Goal: Find specific page/section: Locate a particular part of the current website

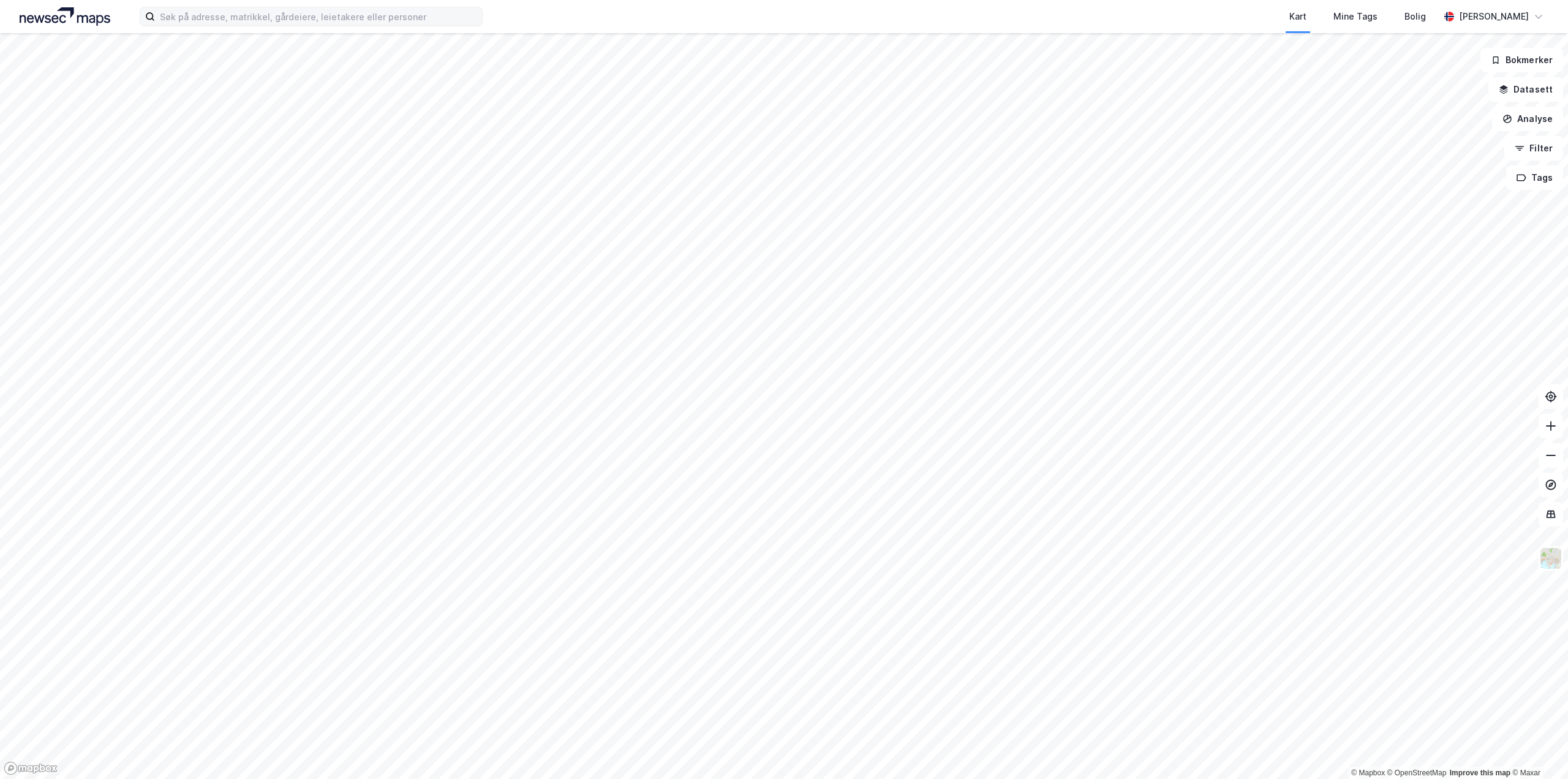
click at [266, 25] on label at bounding box center [311, 17] width 343 height 20
click at [266, 25] on input at bounding box center [318, 16] width 327 height 18
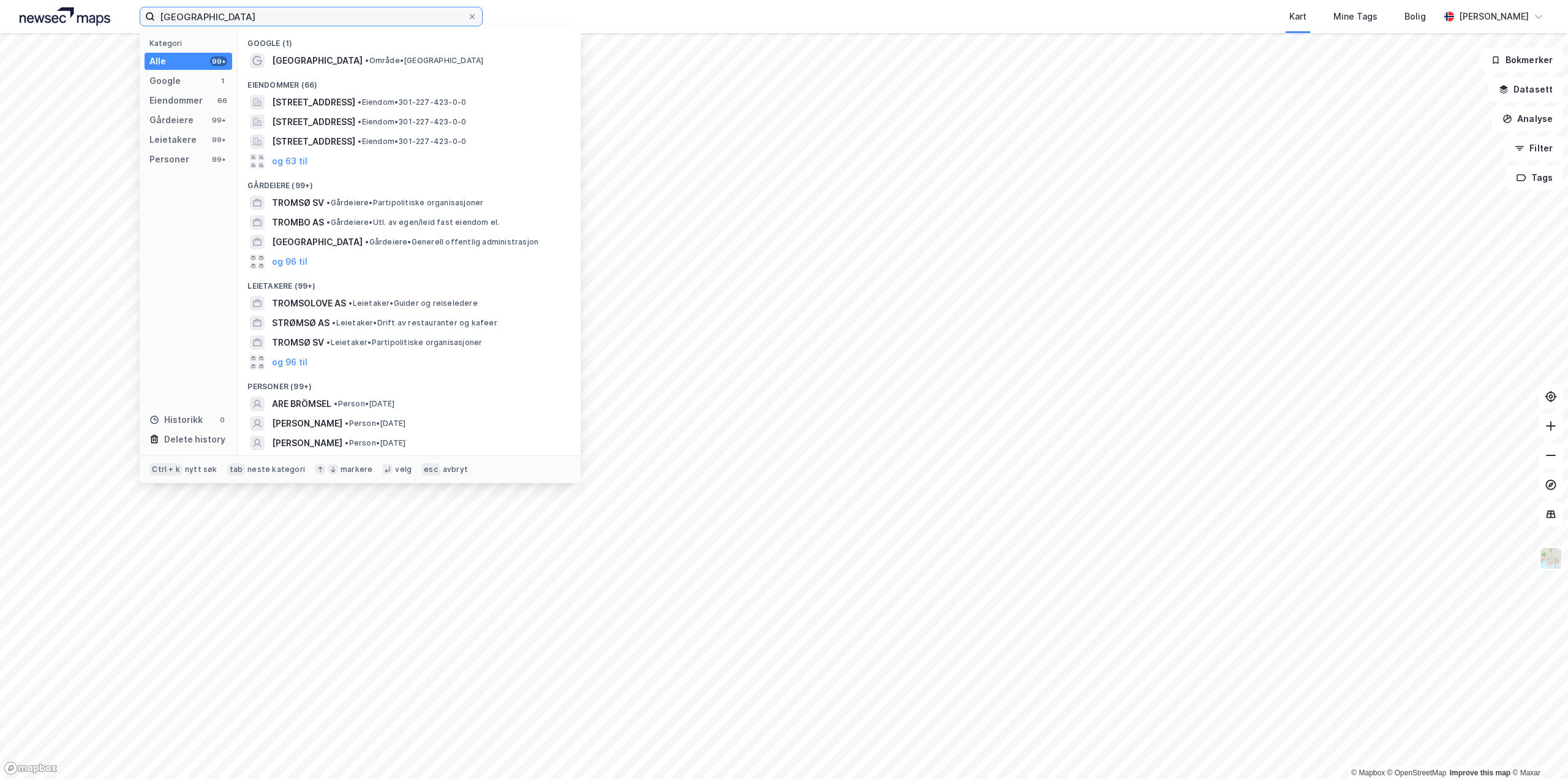
type input "[GEOGRAPHIC_DATA]"
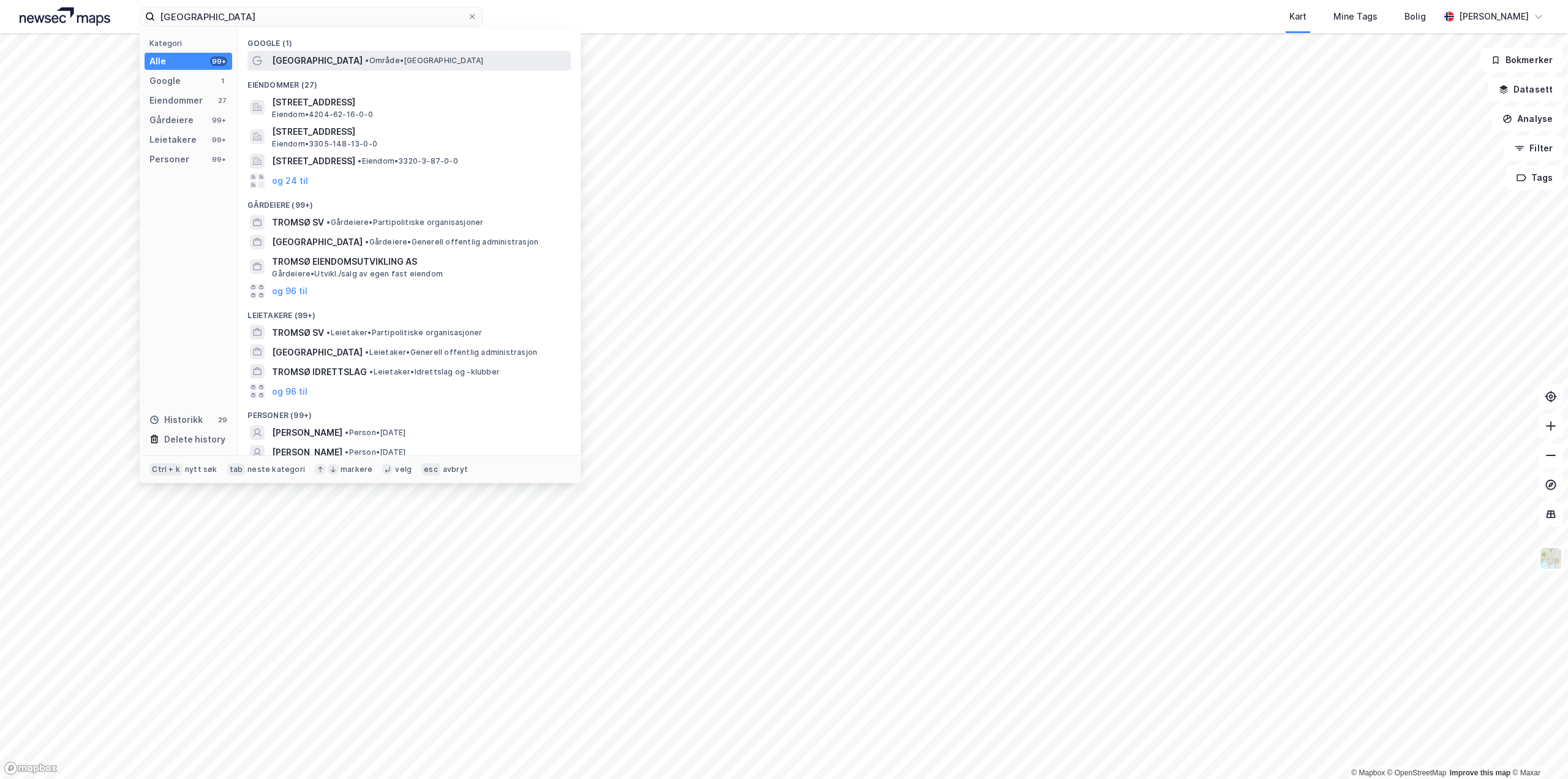
click at [289, 59] on span "[GEOGRAPHIC_DATA]" at bounding box center [317, 60] width 90 height 15
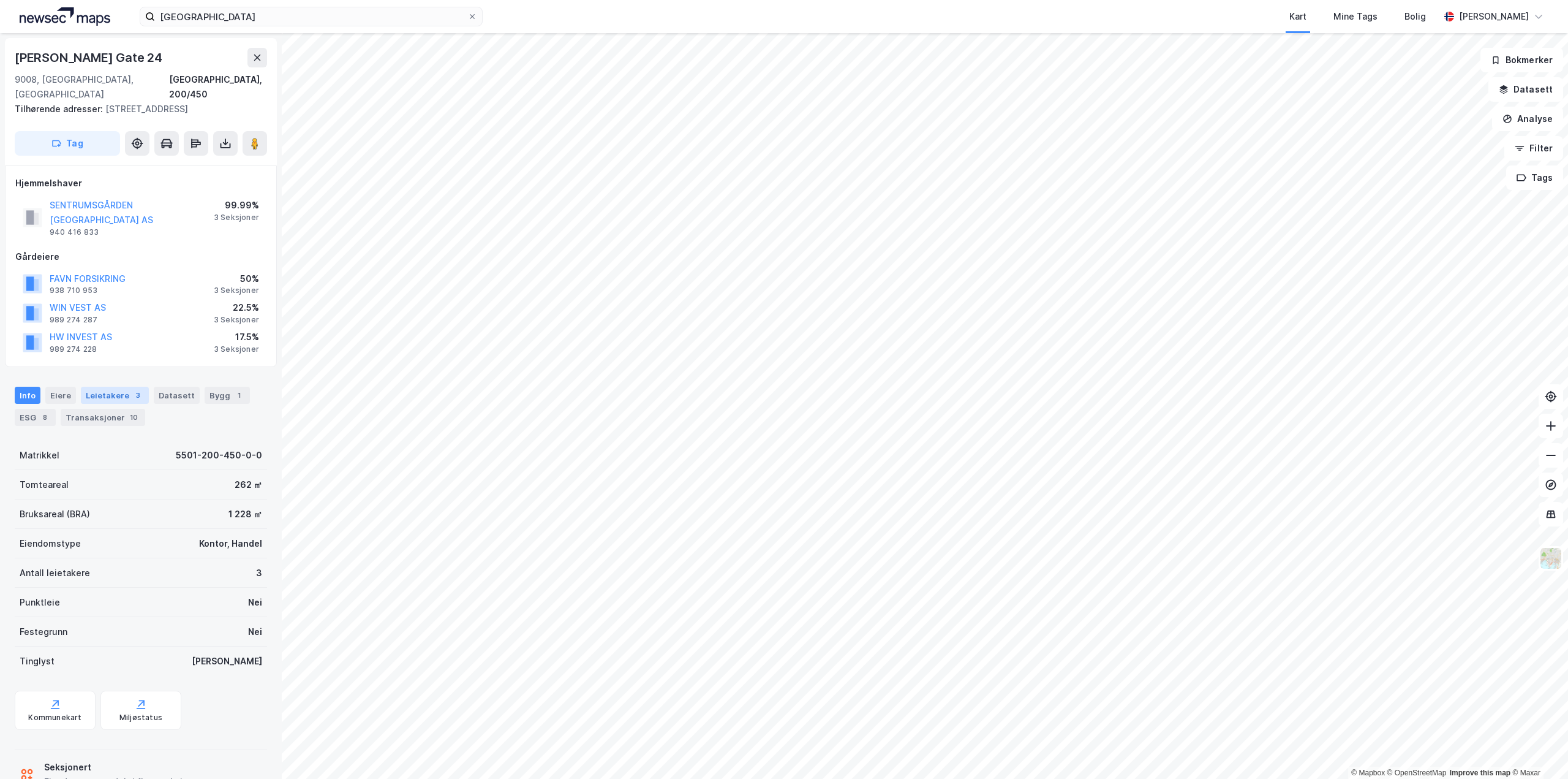
click at [100, 387] on div "Leietakere 3" at bounding box center [115, 396] width 68 height 17
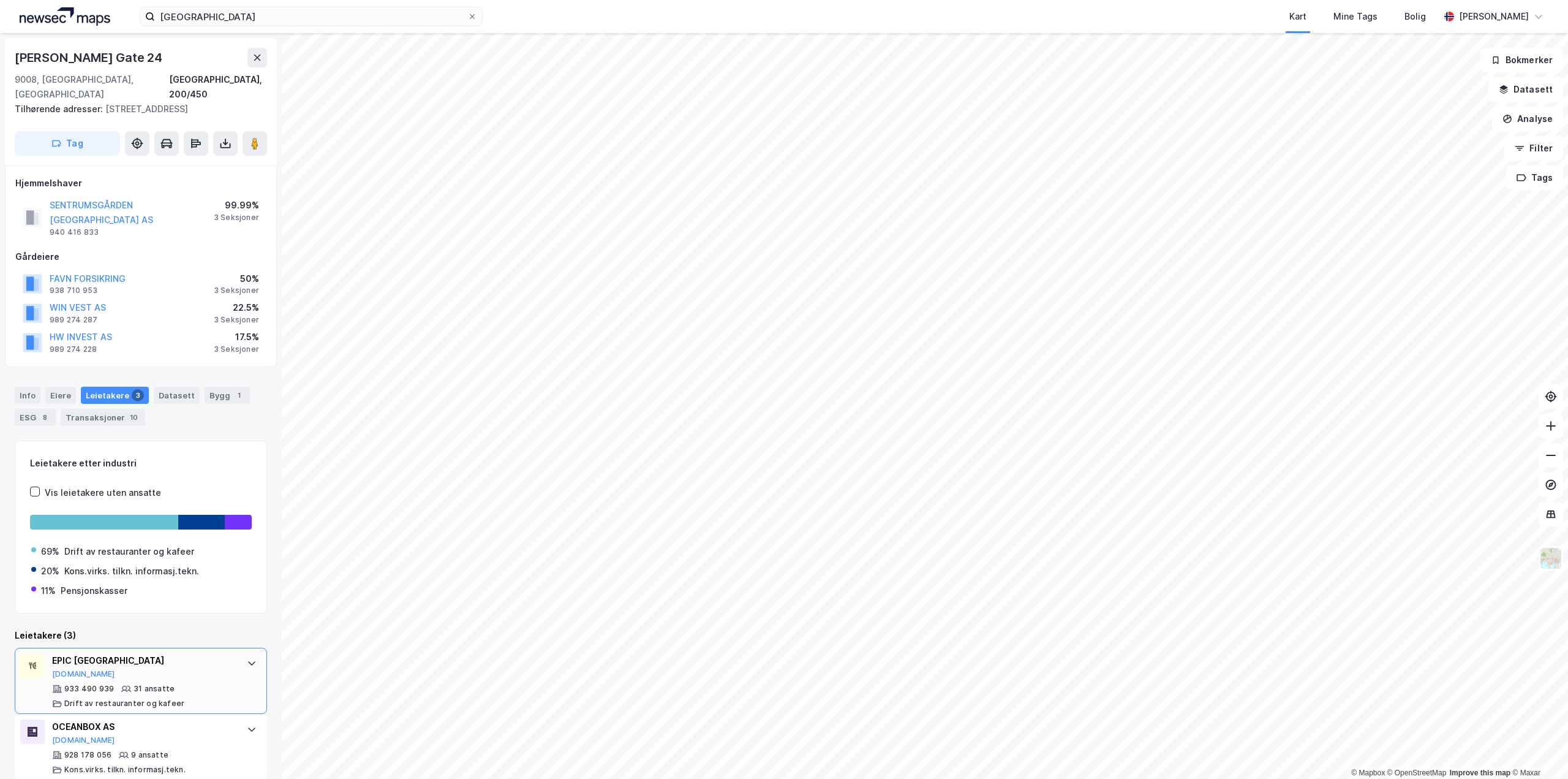
click at [93, 653] on div "EPIC [GEOGRAPHIC_DATA]" at bounding box center [143, 660] width 183 height 15
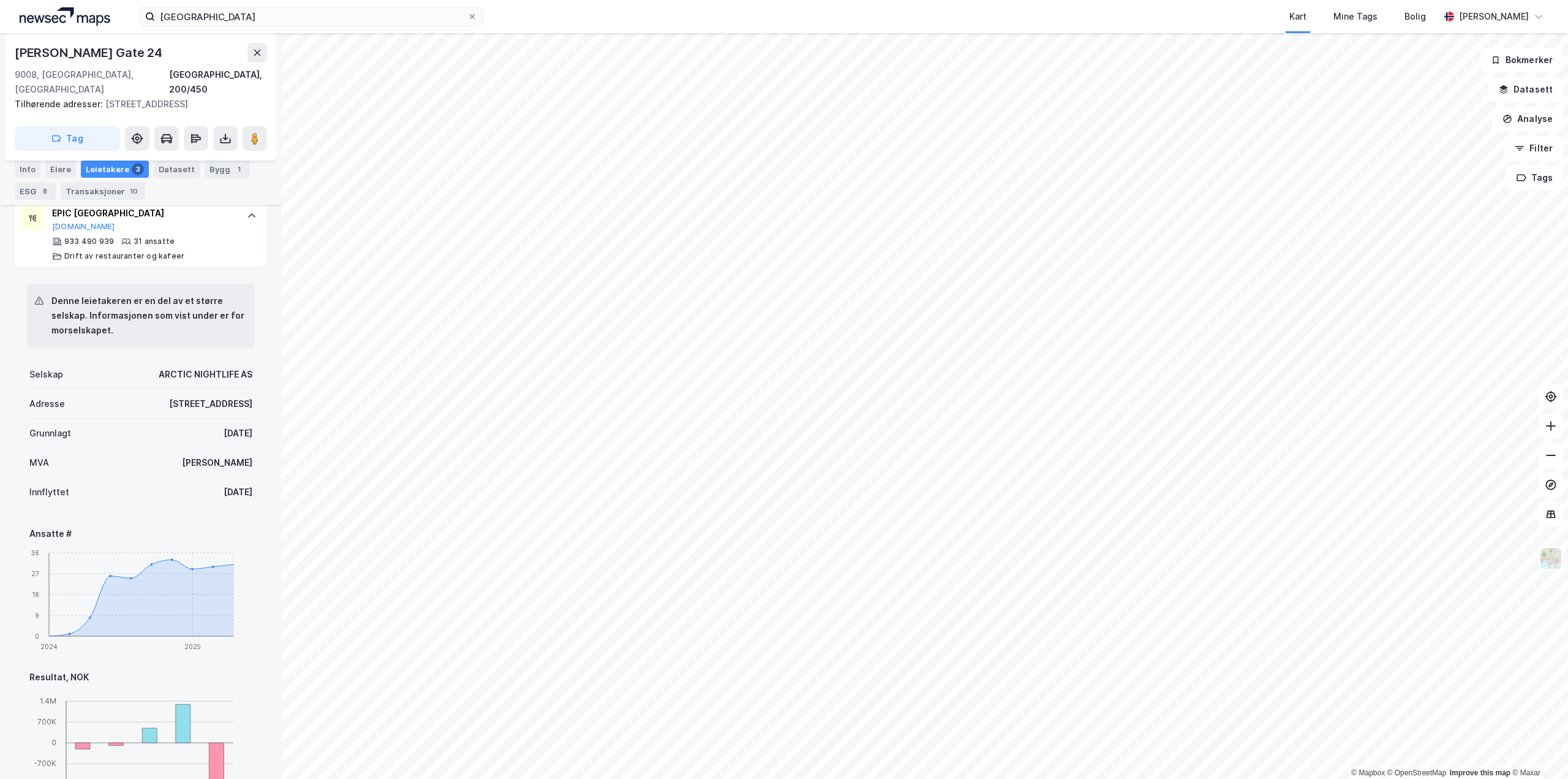
scroll to position [490, 0]
